Goal: Communication & Community: Answer question/provide support

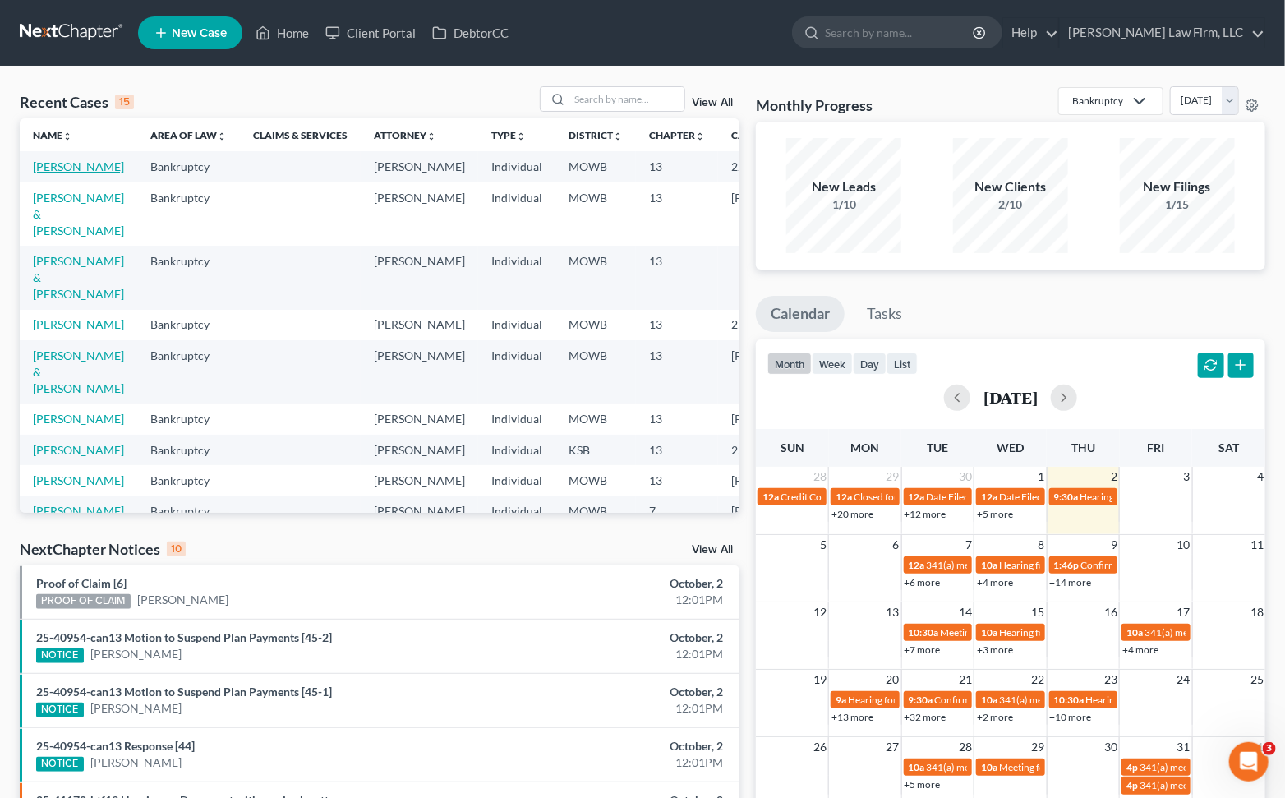
click at [83, 168] on link "[PERSON_NAME]" at bounding box center [78, 166] width 91 height 14
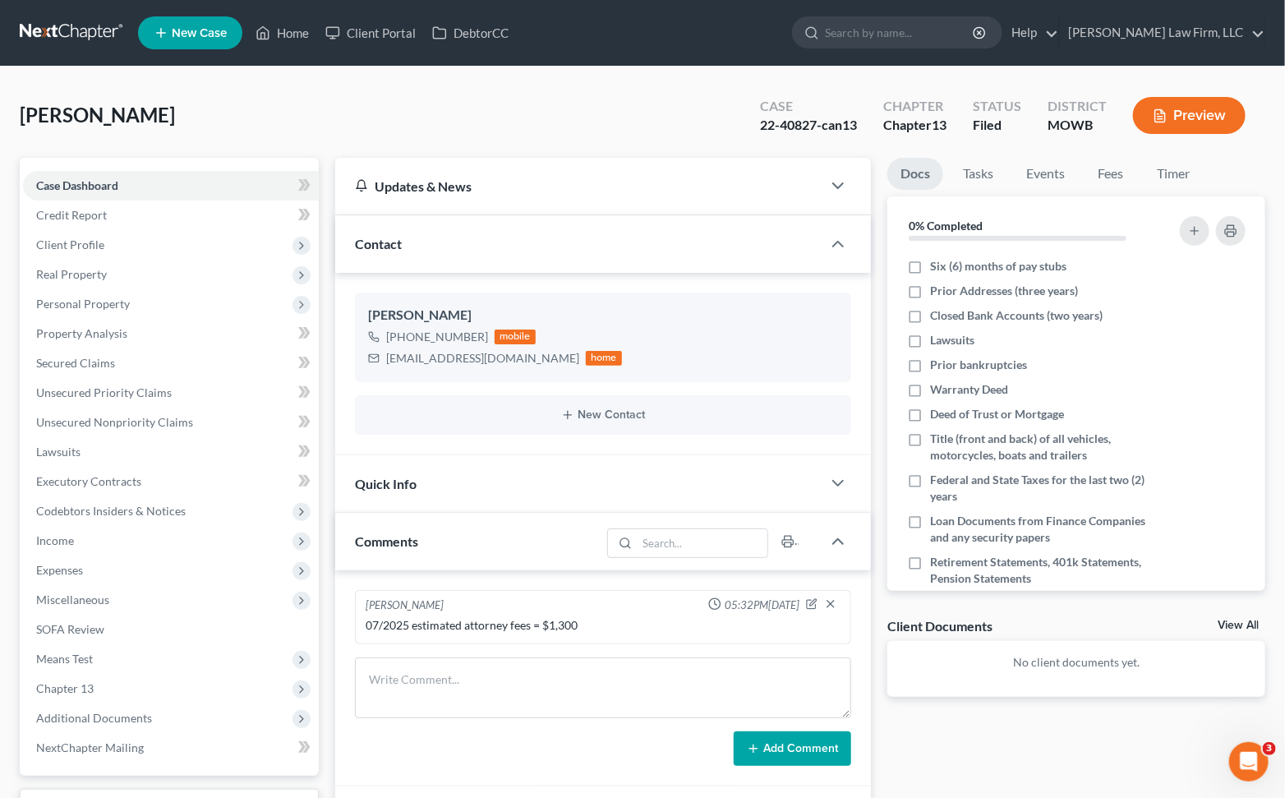
scroll to position [1333, 0]
click at [414, 122] on div "[PERSON_NAME] Upgraded Case 22-40827-can13 Chapter Chapter 13 Status Filed Dist…" at bounding box center [643, 122] width 1246 height 72
click at [179, 119] on div "[PERSON_NAME] Upgraded Case 22-40827-can13 Chapter Chapter 13 Status Filed Dist…" at bounding box center [643, 122] width 1246 height 72
drag, startPoint x: 758, startPoint y: 124, endPoint x: 815, endPoint y: 127, distance: 57.6
click at [815, 127] on div "22-40827-can13" at bounding box center [808, 125] width 97 height 19
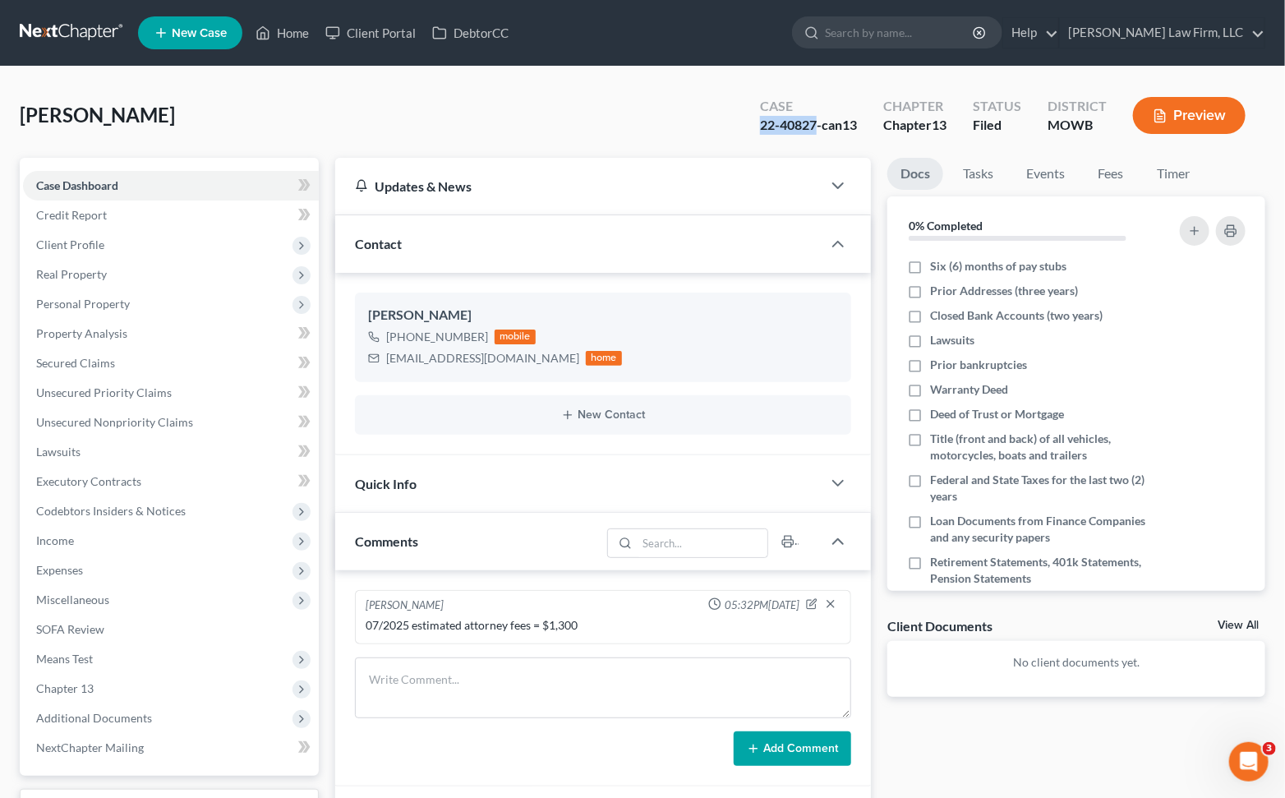
copy div "22-40827"
drag, startPoint x: 376, startPoint y: 364, endPoint x: 513, endPoint y: 372, distance: 137.5
click at [513, 372] on div "[PERSON_NAME] [PHONE_NUMBER] mobile [EMAIL_ADDRESS][DOMAIN_NAME] home" at bounding box center [603, 337] width 496 height 89
copy div "[EMAIL_ADDRESS][DOMAIN_NAME]"
drag, startPoint x: 173, startPoint y: 104, endPoint x: 249, endPoint y: 150, distance: 89.0
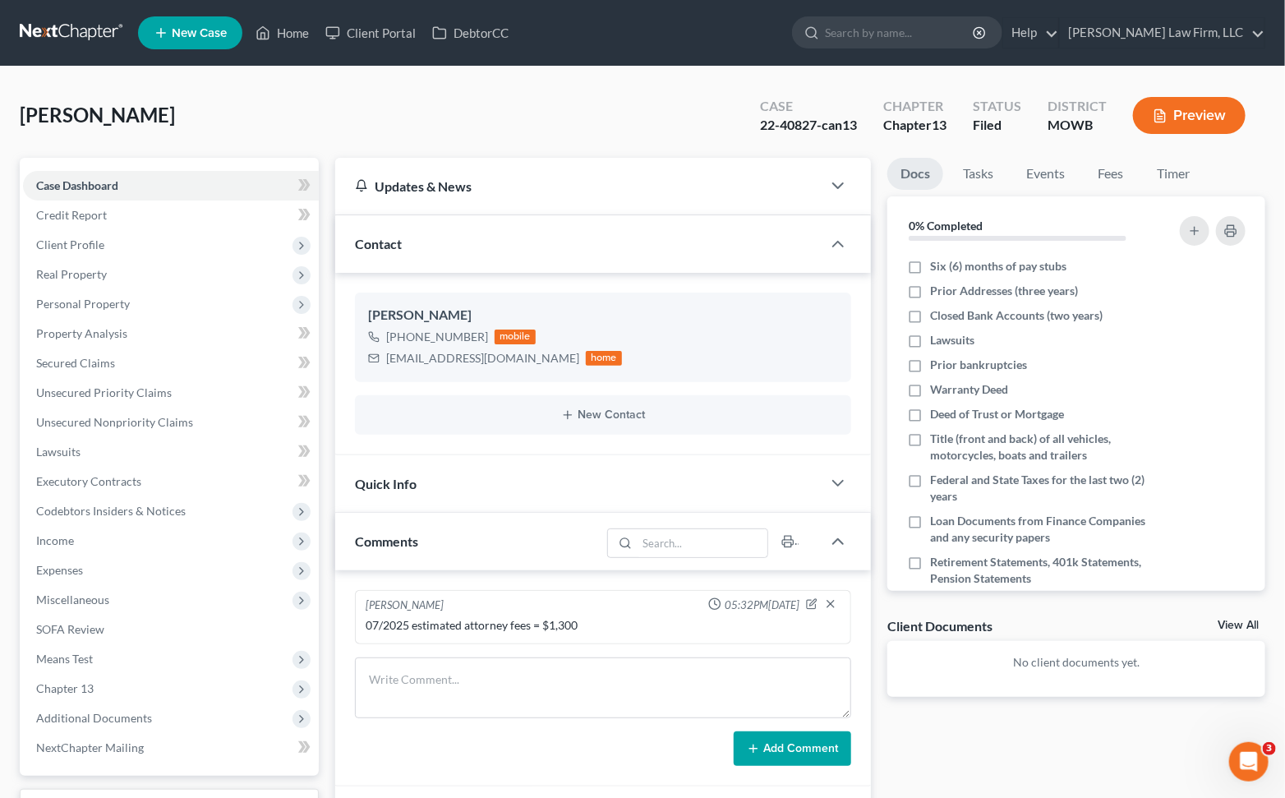
click at [173, 104] on div "[PERSON_NAME] Upgraded Case 22-40827-can13 Chapter Chapter 13 Status Filed Dist…" at bounding box center [643, 122] width 1246 height 72
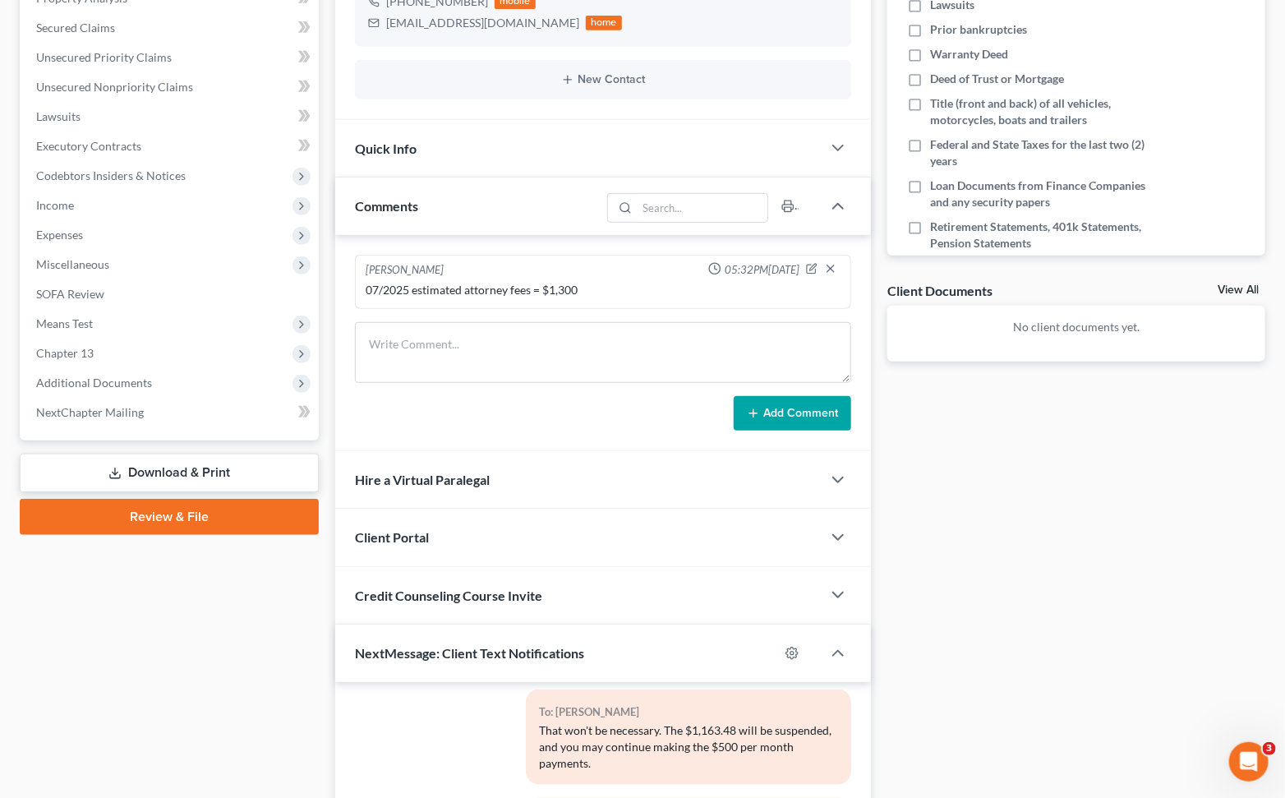
scroll to position [648, 0]
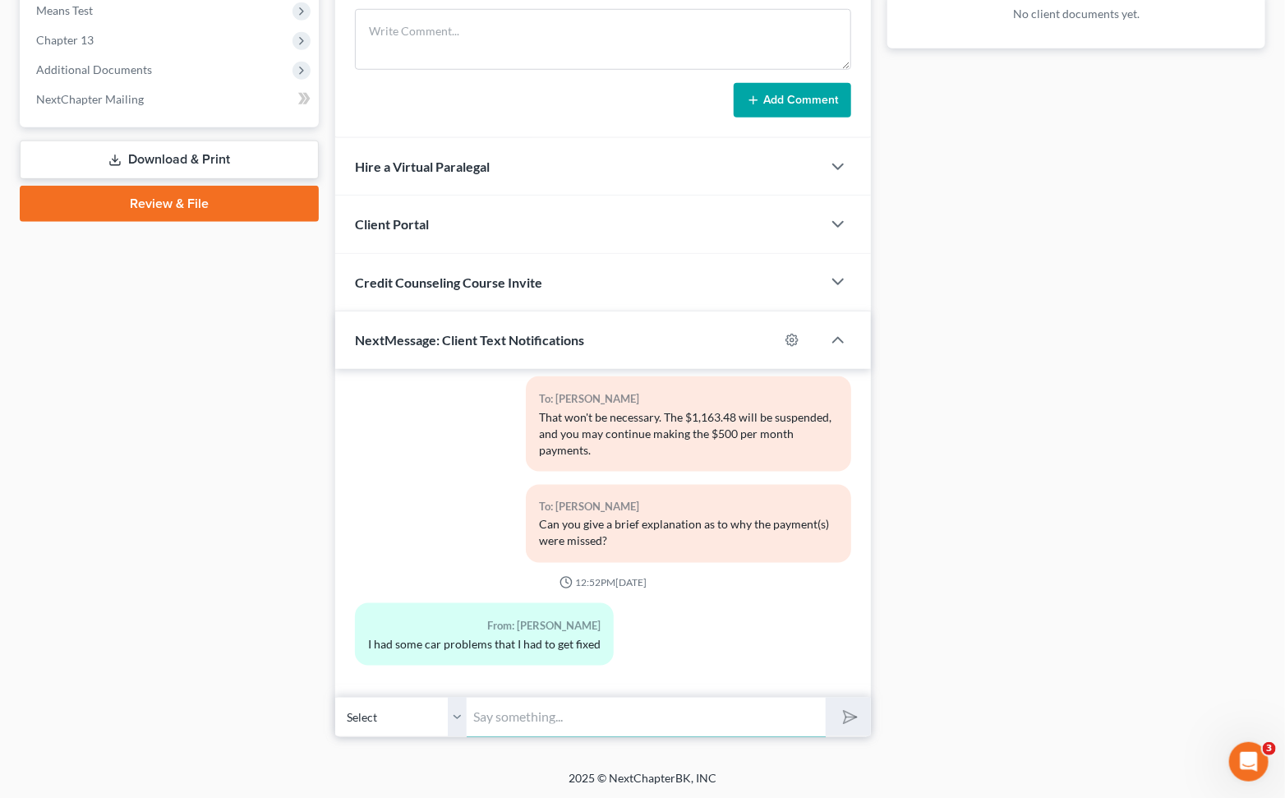
click at [533, 727] on input "text" at bounding box center [646, 717] width 359 height 40
click at [1091, 563] on div "Docs Tasks Events Fees Timer 0% Completed Nothing here yet! Six (6) months of p…" at bounding box center [1076, 123] width 395 height 1229
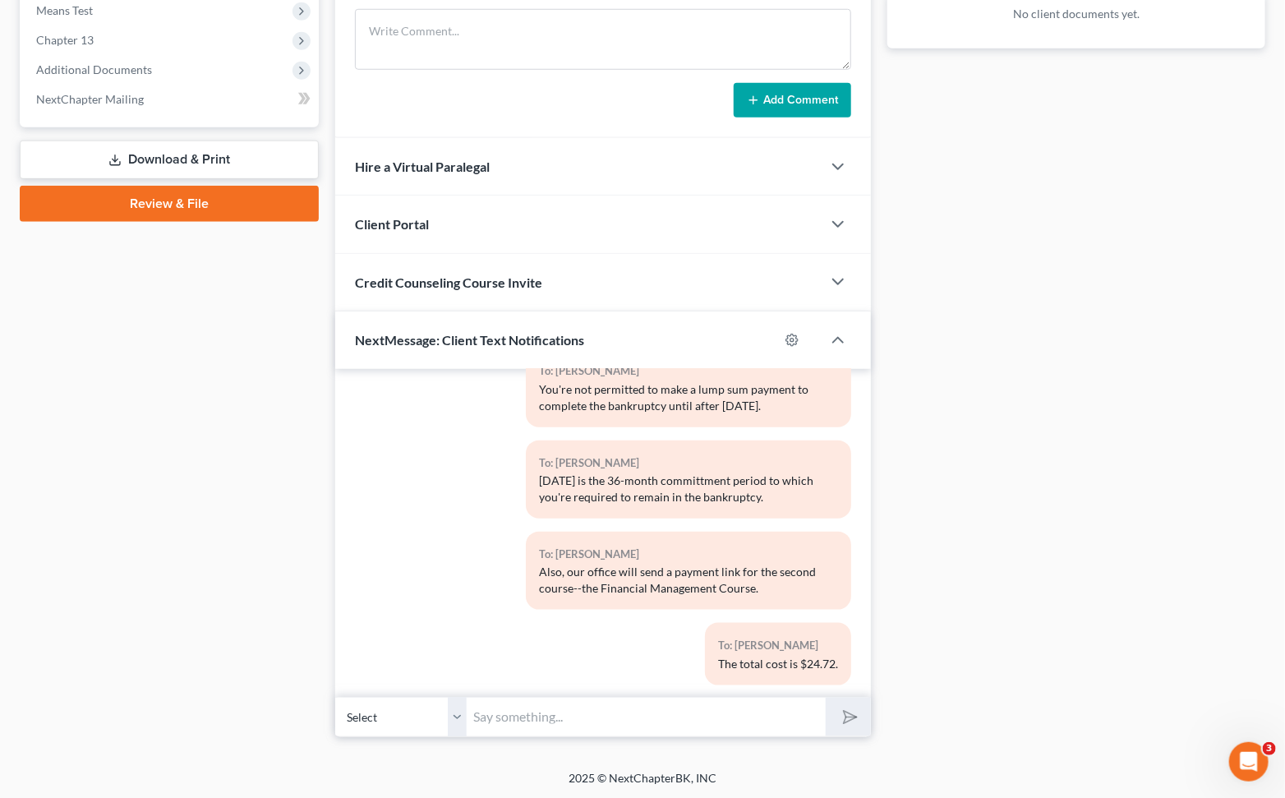
scroll to position [876, 0]
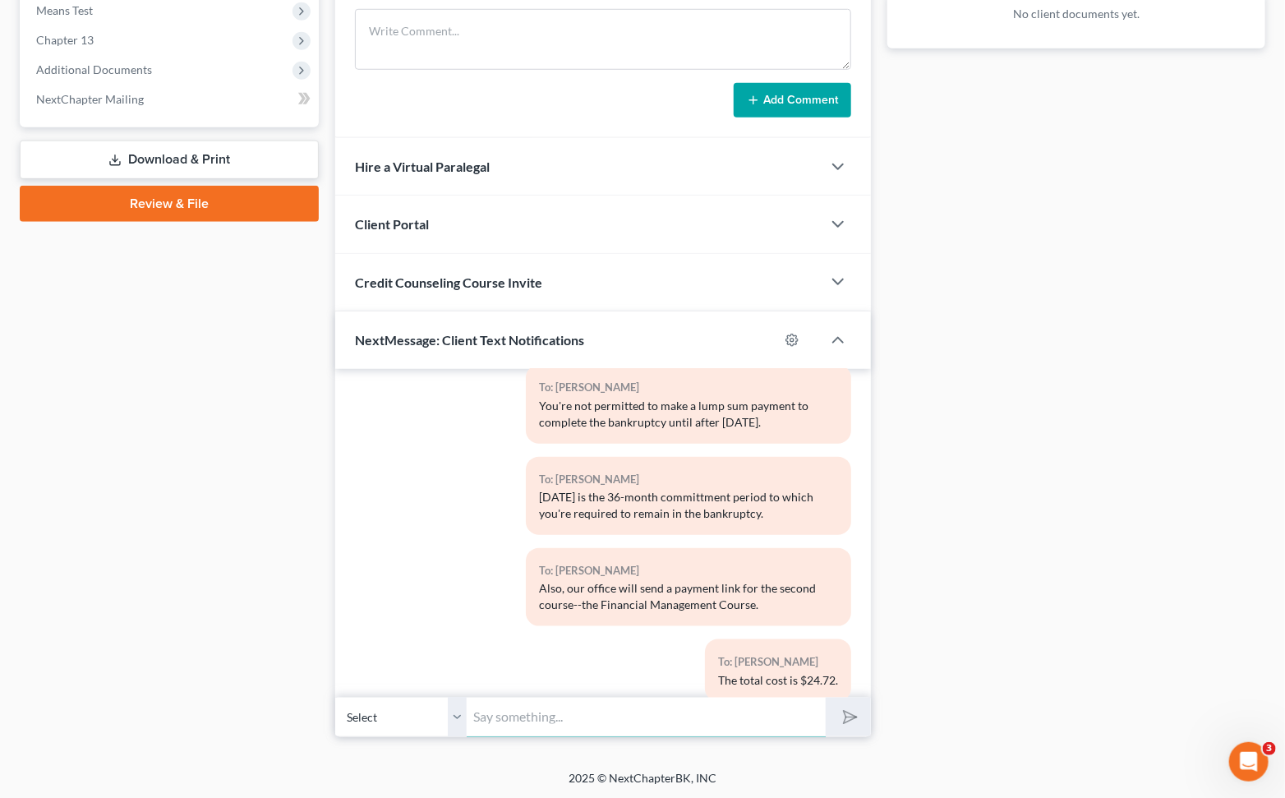
click at [645, 697] on input "text" at bounding box center [646, 717] width 359 height 40
type input "Hi, [PERSON_NAME]. This is [PERSON_NAME] at [PERSON_NAME] Law Firm. Please chec…"
click at [826, 698] on button "submit" at bounding box center [848, 717] width 45 height 39
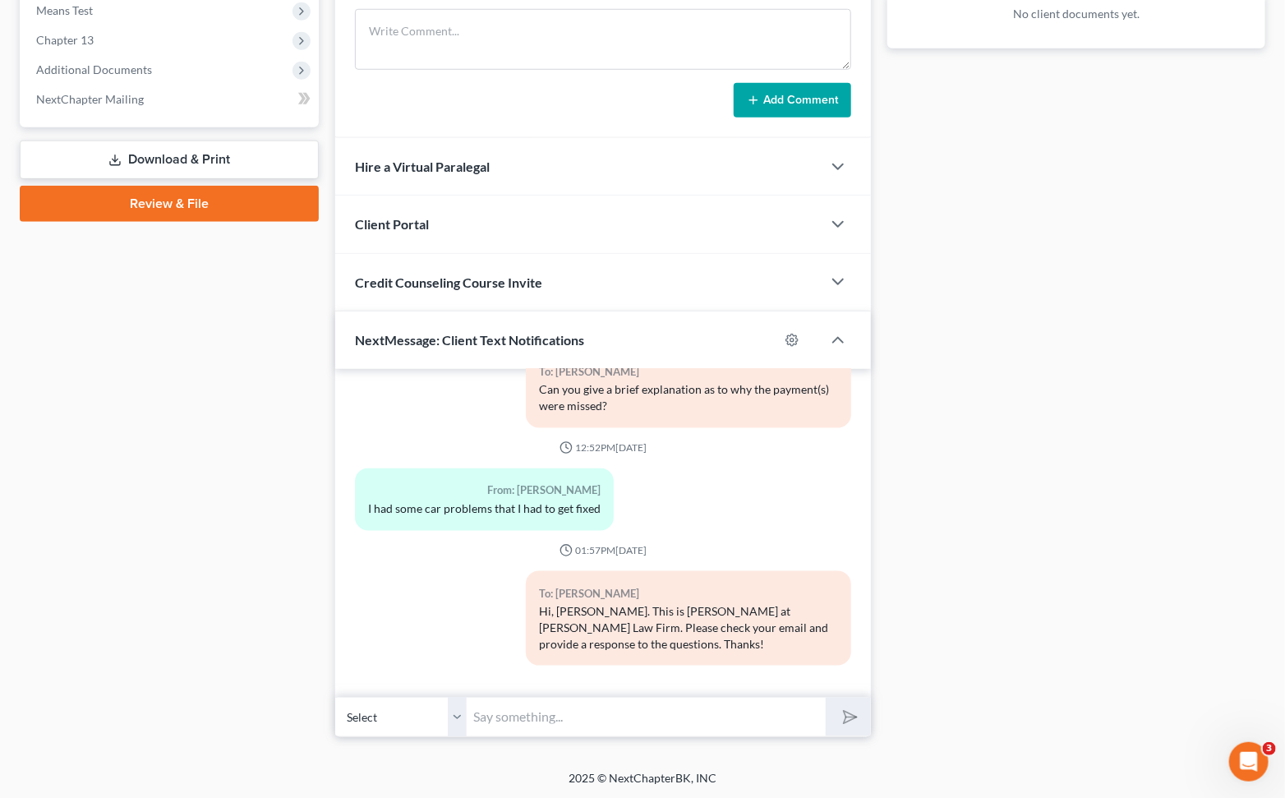
click at [171, 413] on div "Case Dashboard Payments Invoices Payments Payments Credit Report Client Profile" at bounding box center [170, 123] width 316 height 1229
